Goal: Complete application form

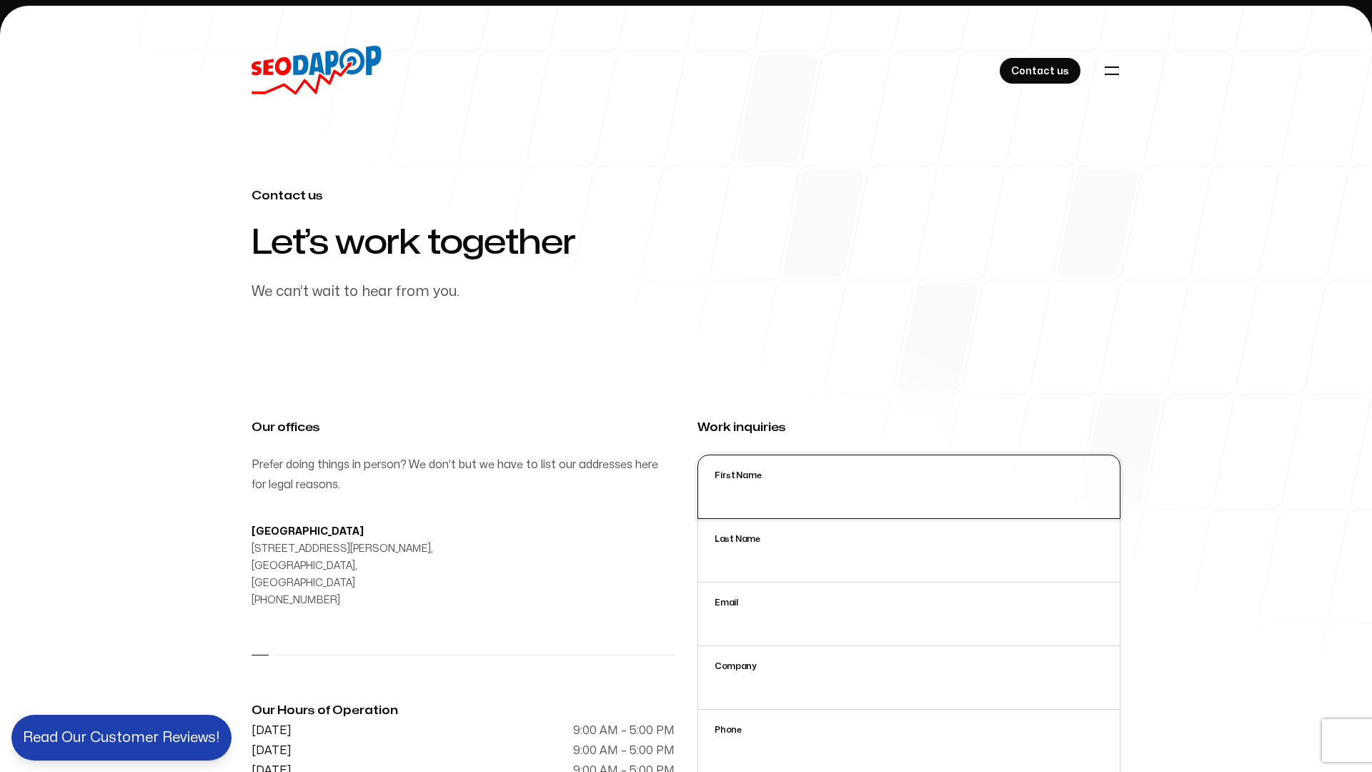
click at [909, 487] on input "First Name" at bounding box center [909, 487] width 423 height 64
type input "[PERSON_NAME]"
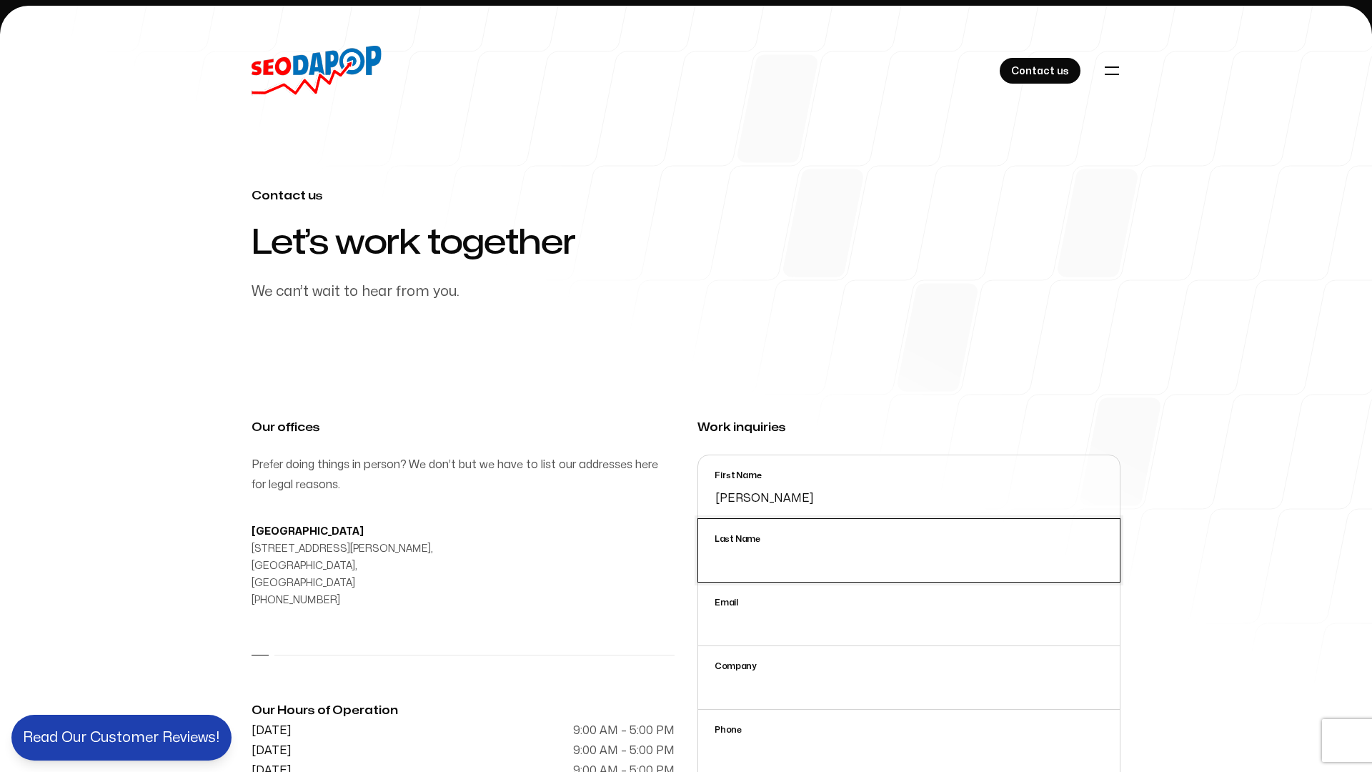
click at [909, 550] on input "Last Name" at bounding box center [909, 550] width 423 height 64
type textarea "0cAFcWeA4u2EskNhGaT0LJ_mlvF-NtwkYFARt04D2beaSDwVzQZvDdCYLYjGFYssSqpG_Fai1hpDX4-…"
type input "[PERSON_NAME]"
click at [909, 614] on input "Email" at bounding box center [909, 614] width 423 height 64
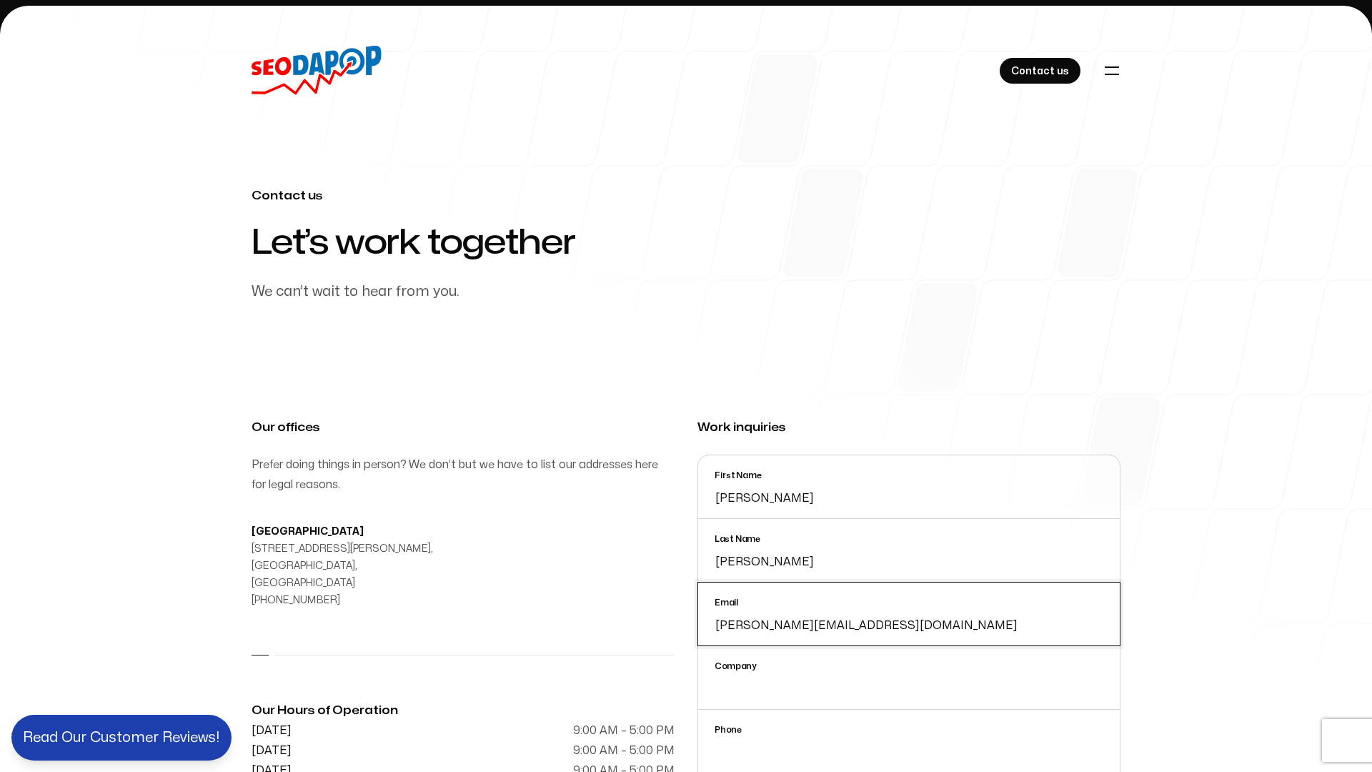
type input "[PERSON_NAME][EMAIL_ADDRESS][DOMAIN_NAME]"
click at [909, 678] on input "Company" at bounding box center [909, 677] width 423 height 64
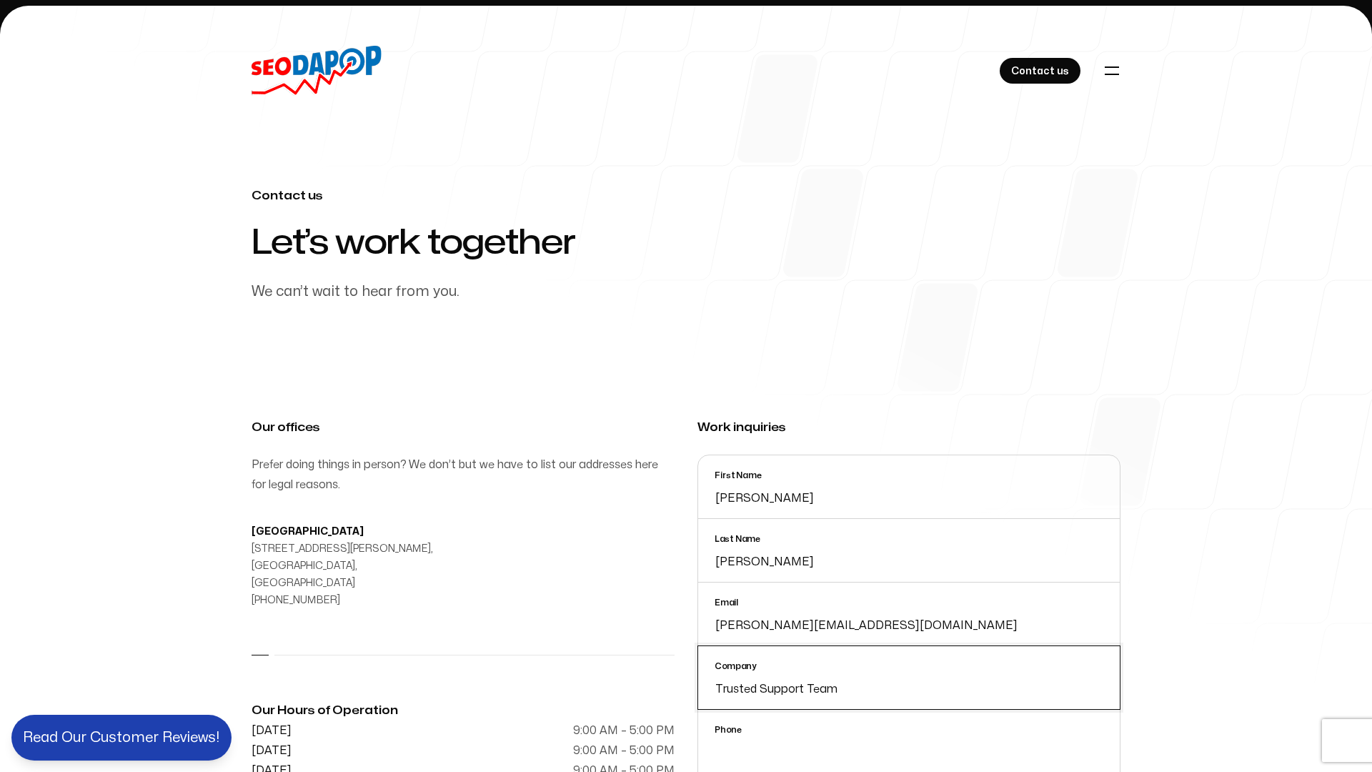
scroll to position [1, 0]
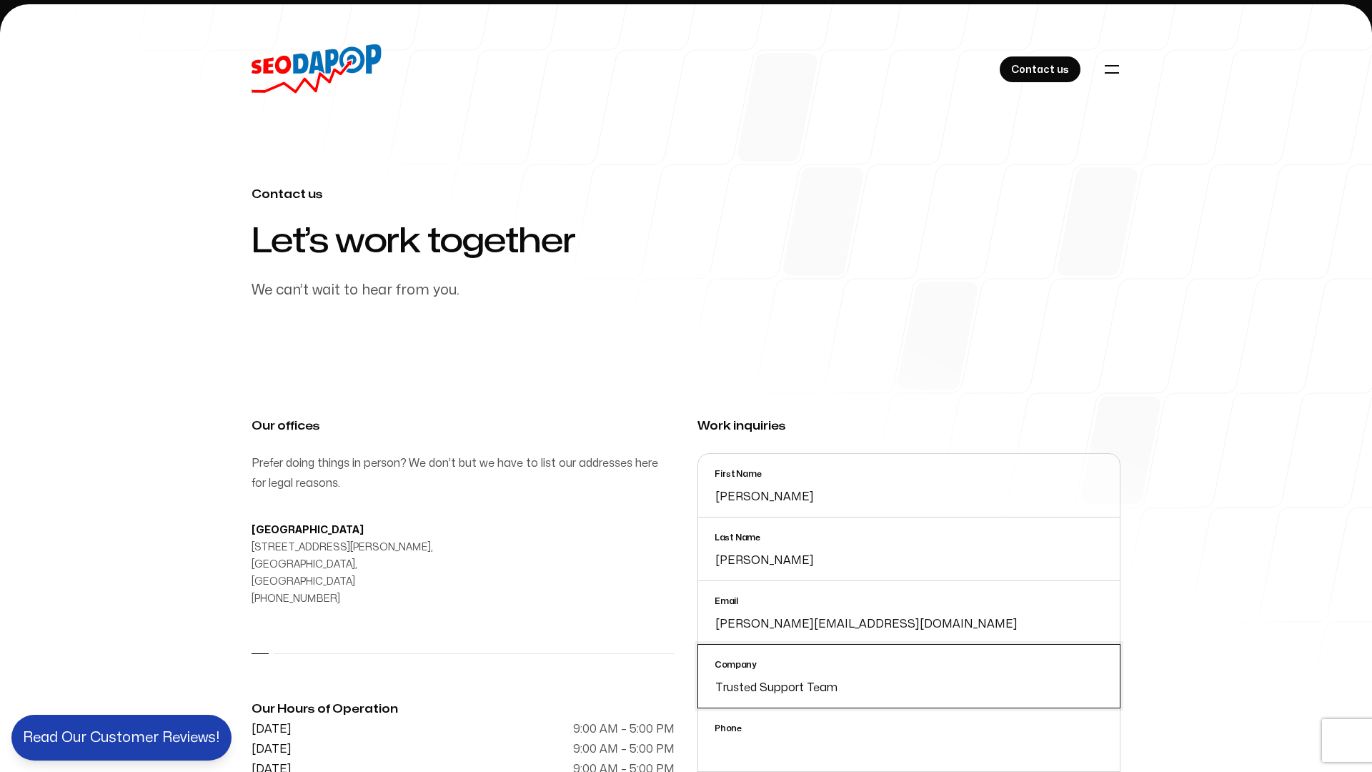
type input "Trusted Support Team"
click at [909, 740] on input "Phone" at bounding box center [909, 740] width 423 height 64
